Goal: Check status: Check status

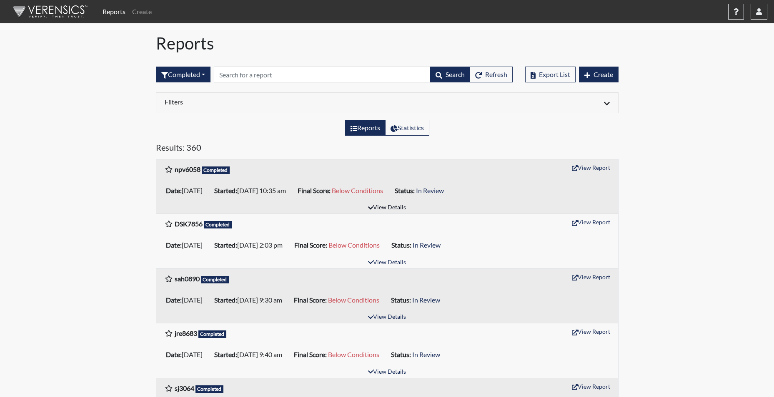
drag, startPoint x: 706, startPoint y: 171, endPoint x: 381, endPoint y: 203, distance: 326.9
click at [381, 203] on button "View Details" at bounding box center [386, 207] width 45 height 11
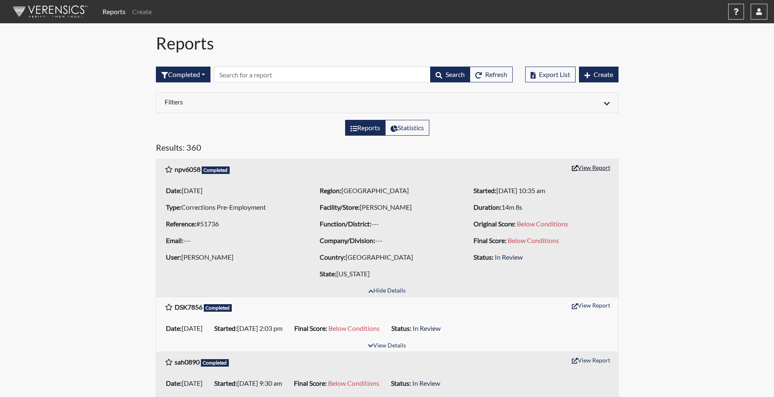
click at [601, 164] on button "View Report" at bounding box center [591, 167] width 46 height 13
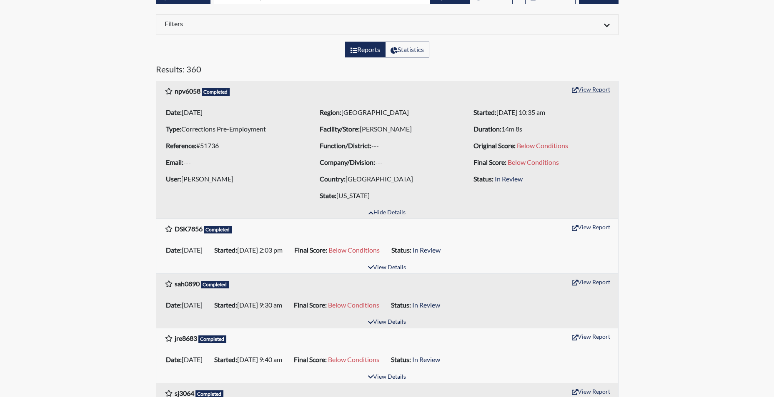
scroll to position [125, 0]
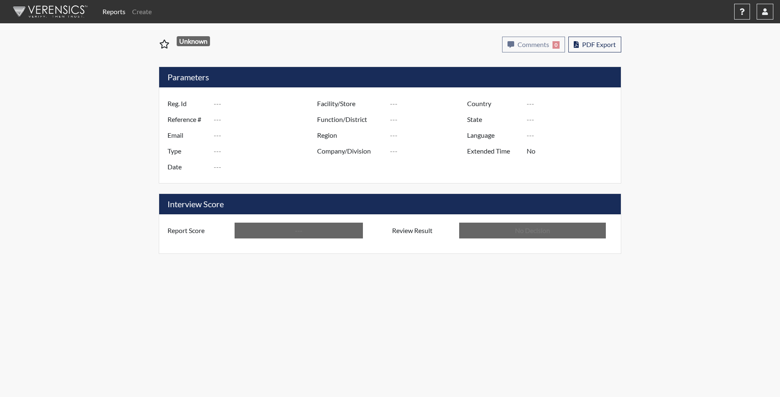
type input "npv6058"
type input "51736"
type input "---"
type input "Corrections Pre-Employment"
type input "[DATE]"
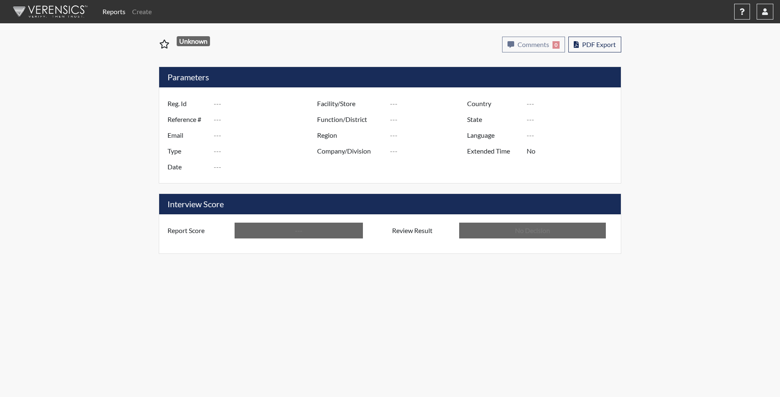
type input "[PERSON_NAME]"
type input "[GEOGRAPHIC_DATA]"
type input "[US_STATE]"
type input "English"
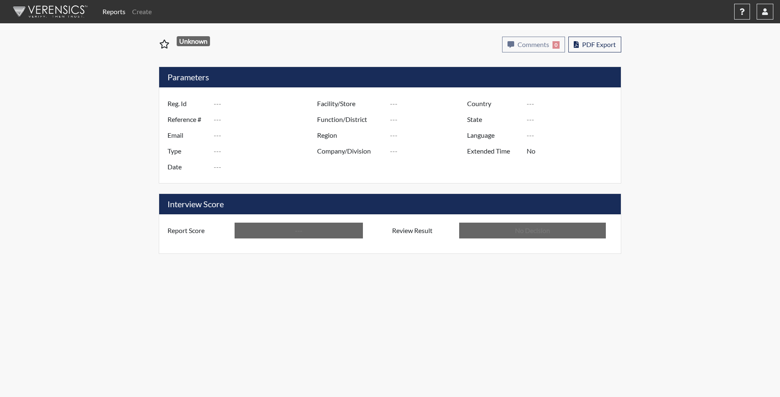
type input "Below Conditions"
type input "In Review"
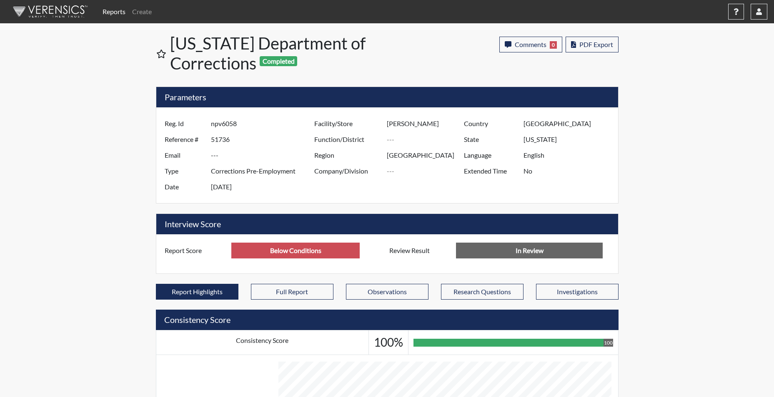
scroll to position [138, 346]
drag, startPoint x: 288, startPoint y: 252, endPoint x: 266, endPoint y: 255, distance: 22.2
click at [265, 255] on input "Below Conditions" at bounding box center [295, 251] width 128 height 16
type input "Above Conditions"
click at [722, 242] on div "Reports Create Help Center × Verensics Best Practices How to successfully use t…" at bounding box center [387, 358] width 774 height 716
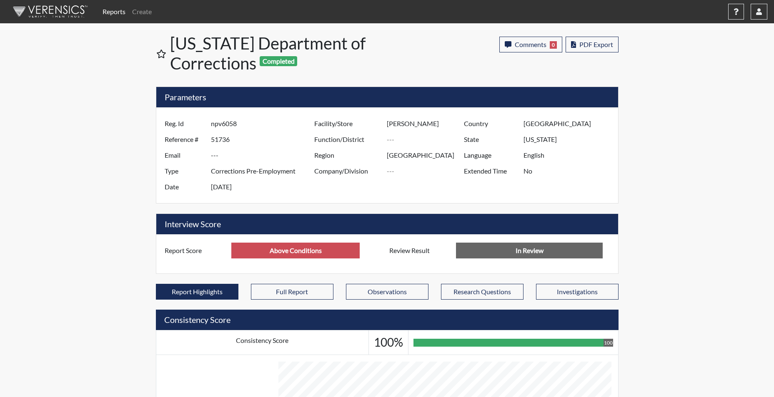
scroll to position [416398, 416191]
